Goal: Information Seeking & Learning: Learn about a topic

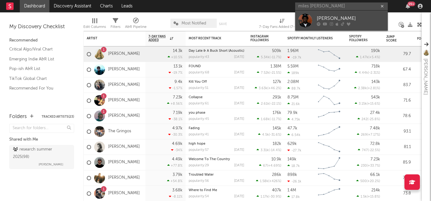
type input "miles [PERSON_NAME]"
click at [341, 18] on div "[PERSON_NAME]" at bounding box center [351, 18] width 68 height 7
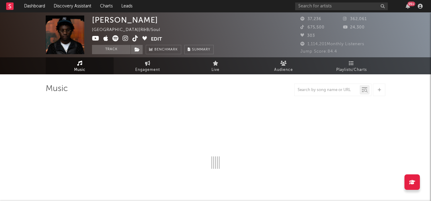
select select "1w"
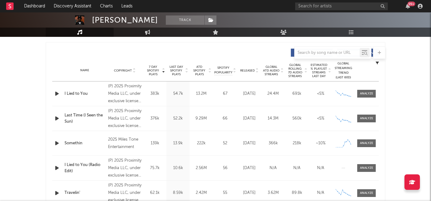
scroll to position [228, 0]
click at [248, 69] on span "Released" at bounding box center [247, 70] width 15 height 4
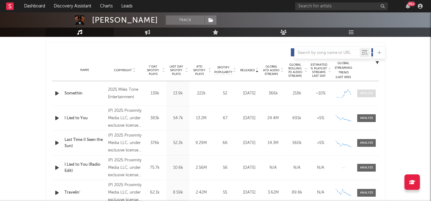
click at [361, 94] on div at bounding box center [366, 93] width 13 height 5
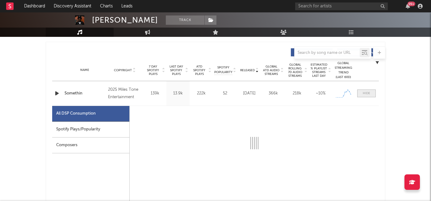
select select "1w"
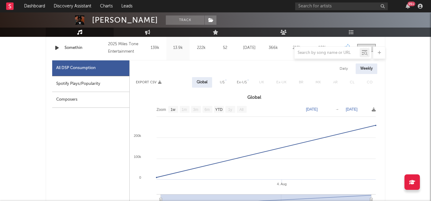
scroll to position [285, 0]
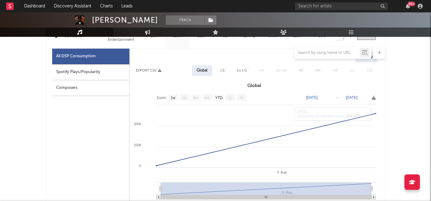
click at [221, 70] on div "US" at bounding box center [222, 70] width 5 height 7
select select "1w"
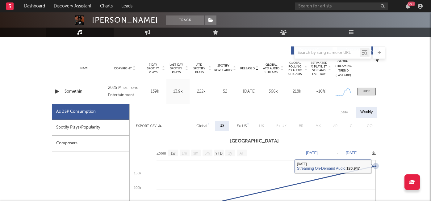
scroll to position [227, 0]
